Goal: Communication & Community: Answer question/provide support

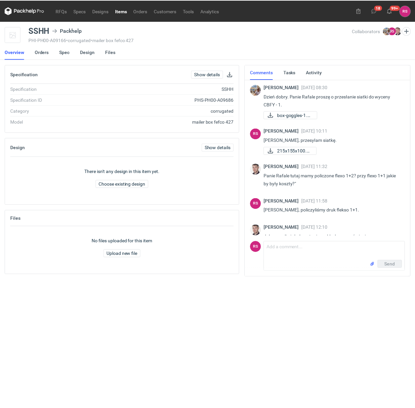
scroll to position [12, 0]
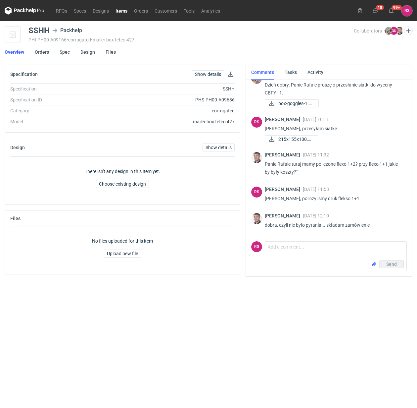
click at [119, 10] on link "Items" at bounding box center [121, 11] width 19 height 8
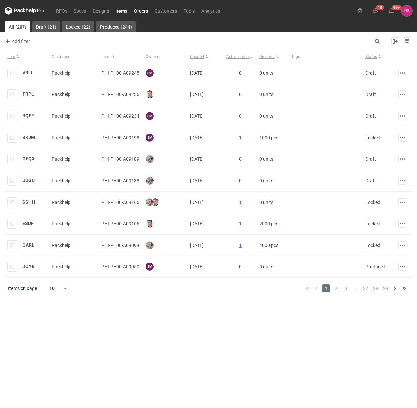
click at [141, 9] on link "Orders" at bounding box center [141, 11] width 21 height 8
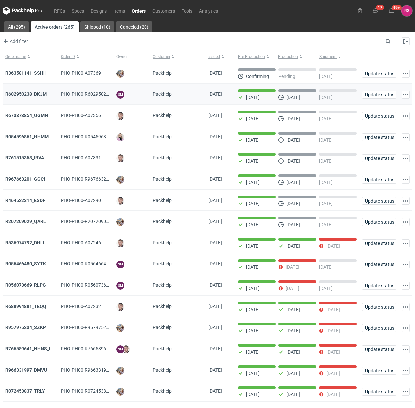
click at [39, 93] on strong "R602950238_BKJM" at bounding box center [25, 93] width 41 height 5
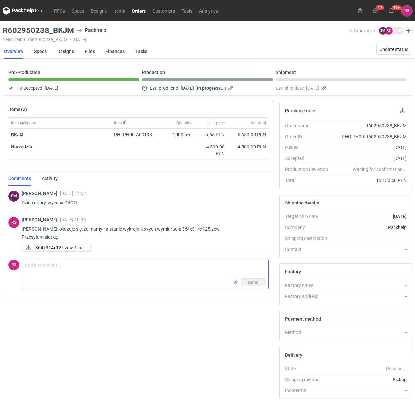
click at [113, 272] on textarea "Comment message" at bounding box center [145, 269] width 246 height 19
click at [195, 268] on textarea "Czy poprawi Pan zamówienie o niepotrzebny koszt wykrojnika, czy mamy" at bounding box center [145, 269] width 246 height 19
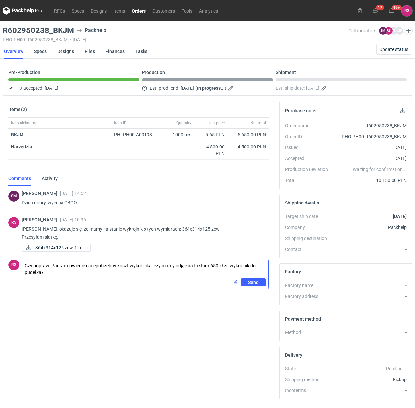
type textarea "Czy poprawi Pan zamówienie o niepotrzebny koszt wykrojnika, czy mamy odjąć na f…"
click at [252, 283] on span "Send" at bounding box center [253, 282] width 11 height 5
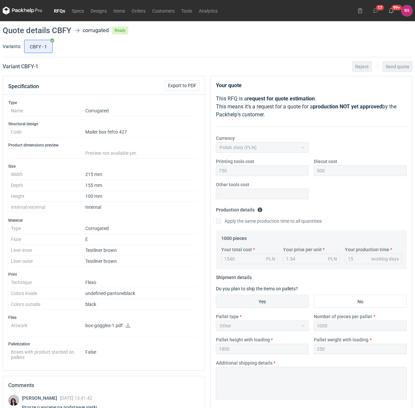
click at [65, 12] on link "RFQs" at bounding box center [60, 11] width 18 height 8
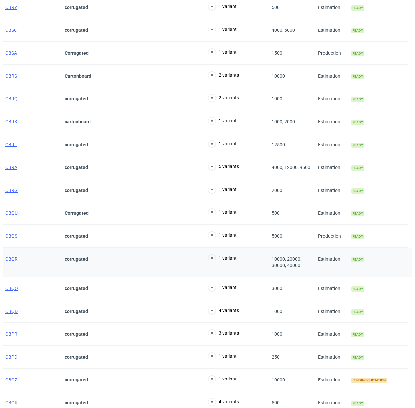
scroll to position [381, 0]
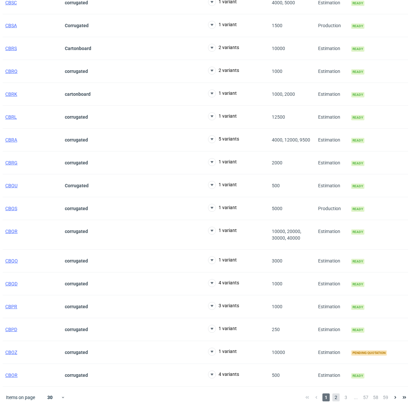
click at [336, 397] on span "2" at bounding box center [336, 397] width 7 height 8
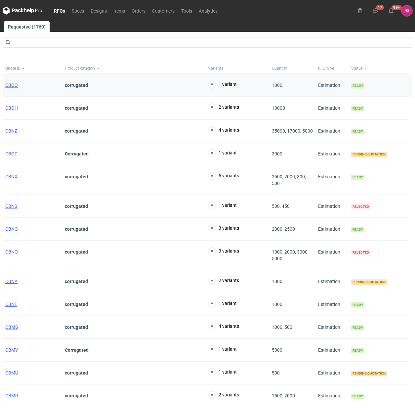
click at [12, 83] on span "CBOO" at bounding box center [11, 84] width 13 height 5
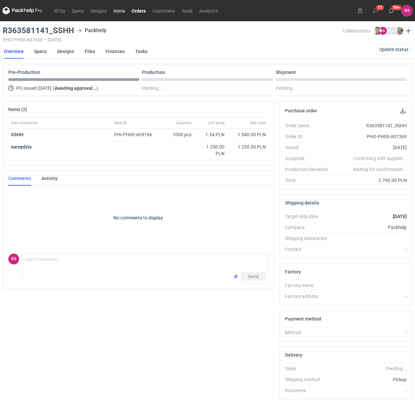
click at [120, 9] on link "Items" at bounding box center [119, 11] width 18 height 8
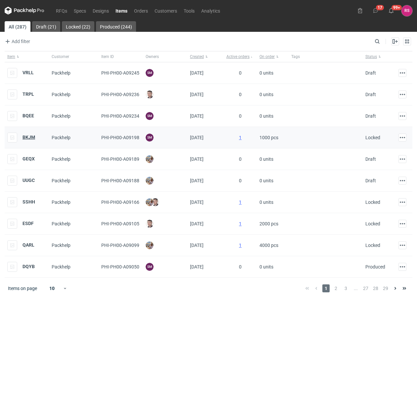
click at [29, 136] on strong "BKJM" at bounding box center [29, 136] width 13 height 5
